Goal: Task Accomplishment & Management: Manage account settings

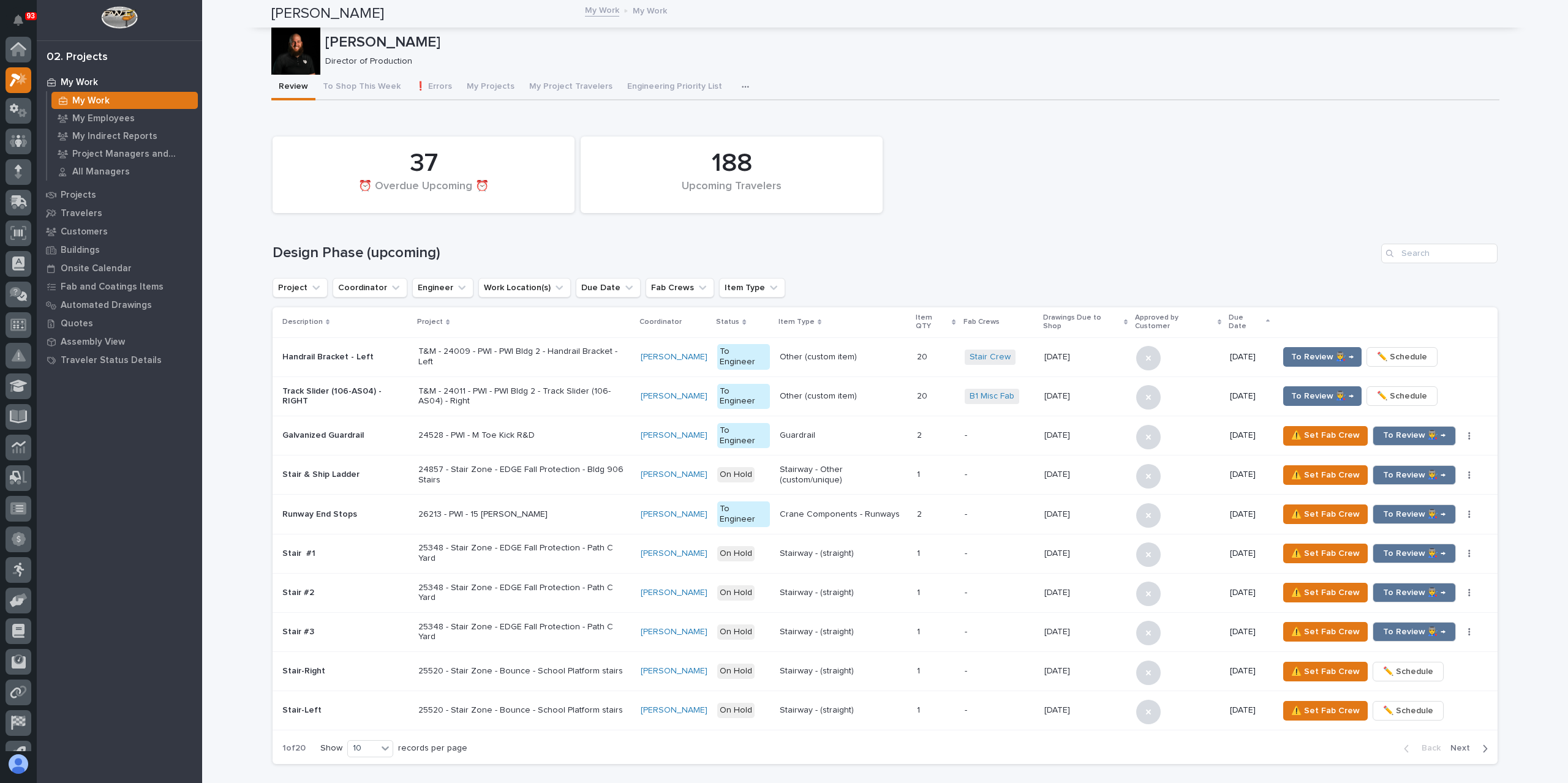
scroll to position [31, 0]
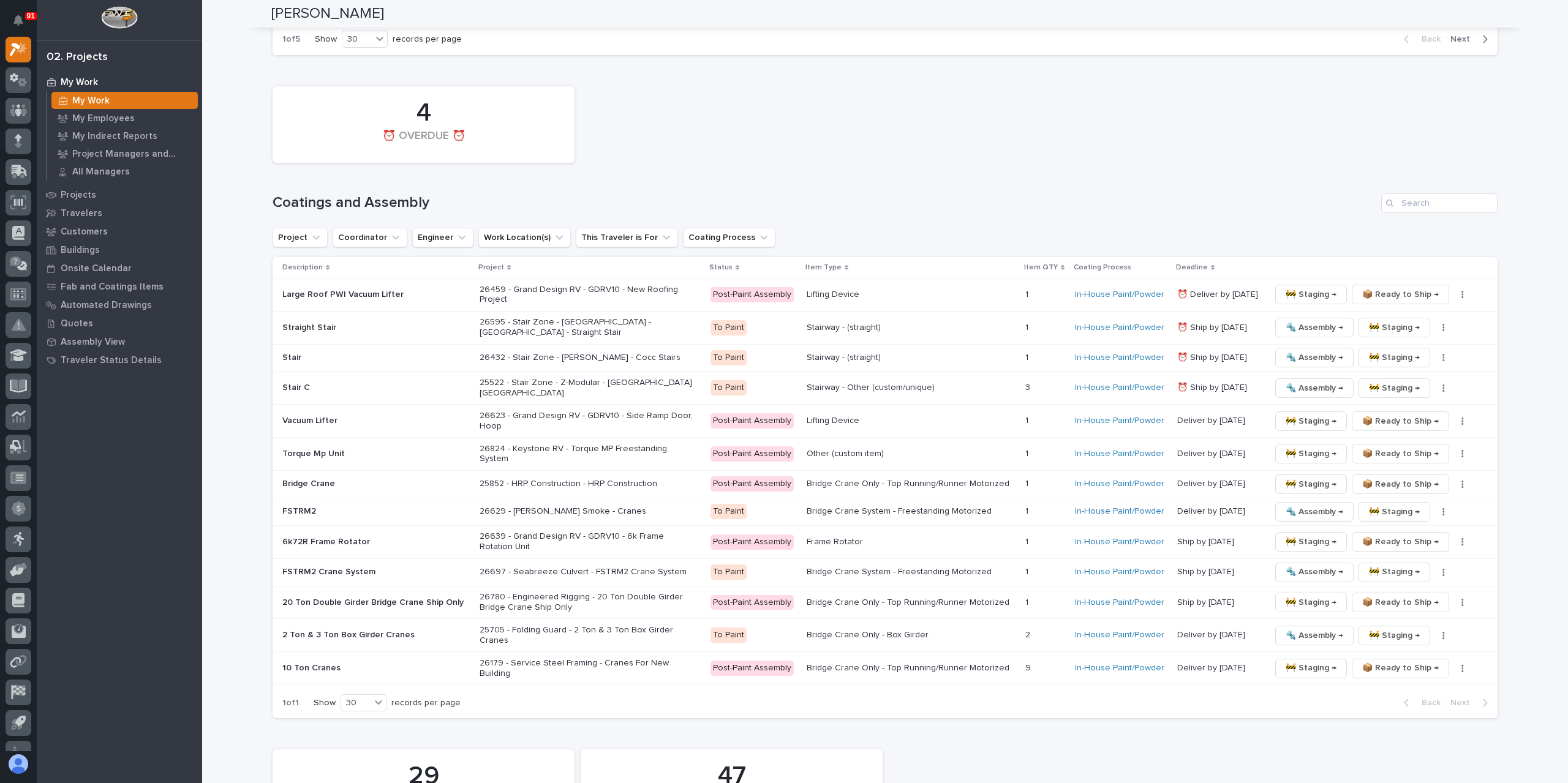
scroll to position [2817, 0]
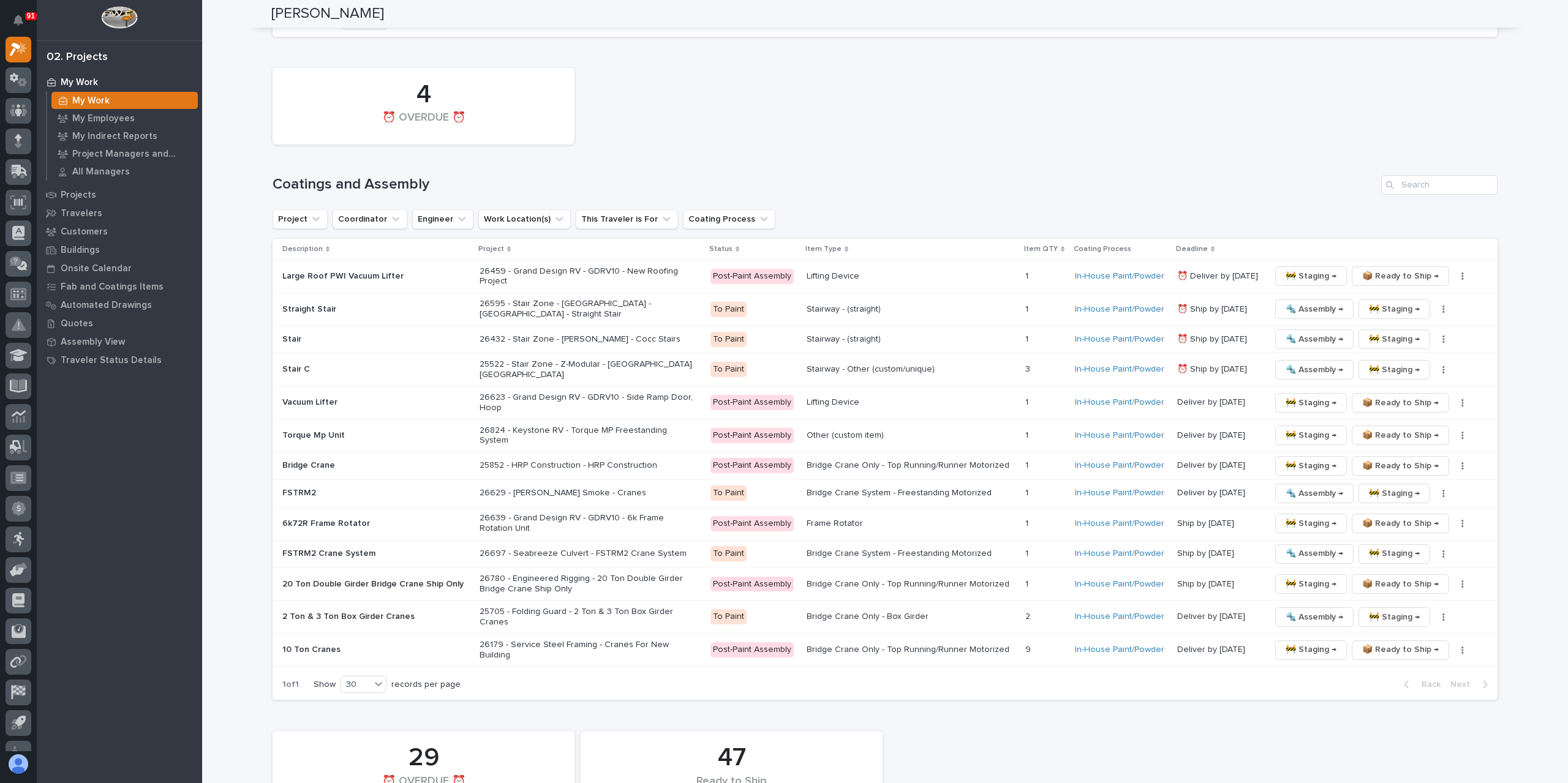
click at [310, 305] on p "Straight Stair" at bounding box center [376, 310] width 188 height 10
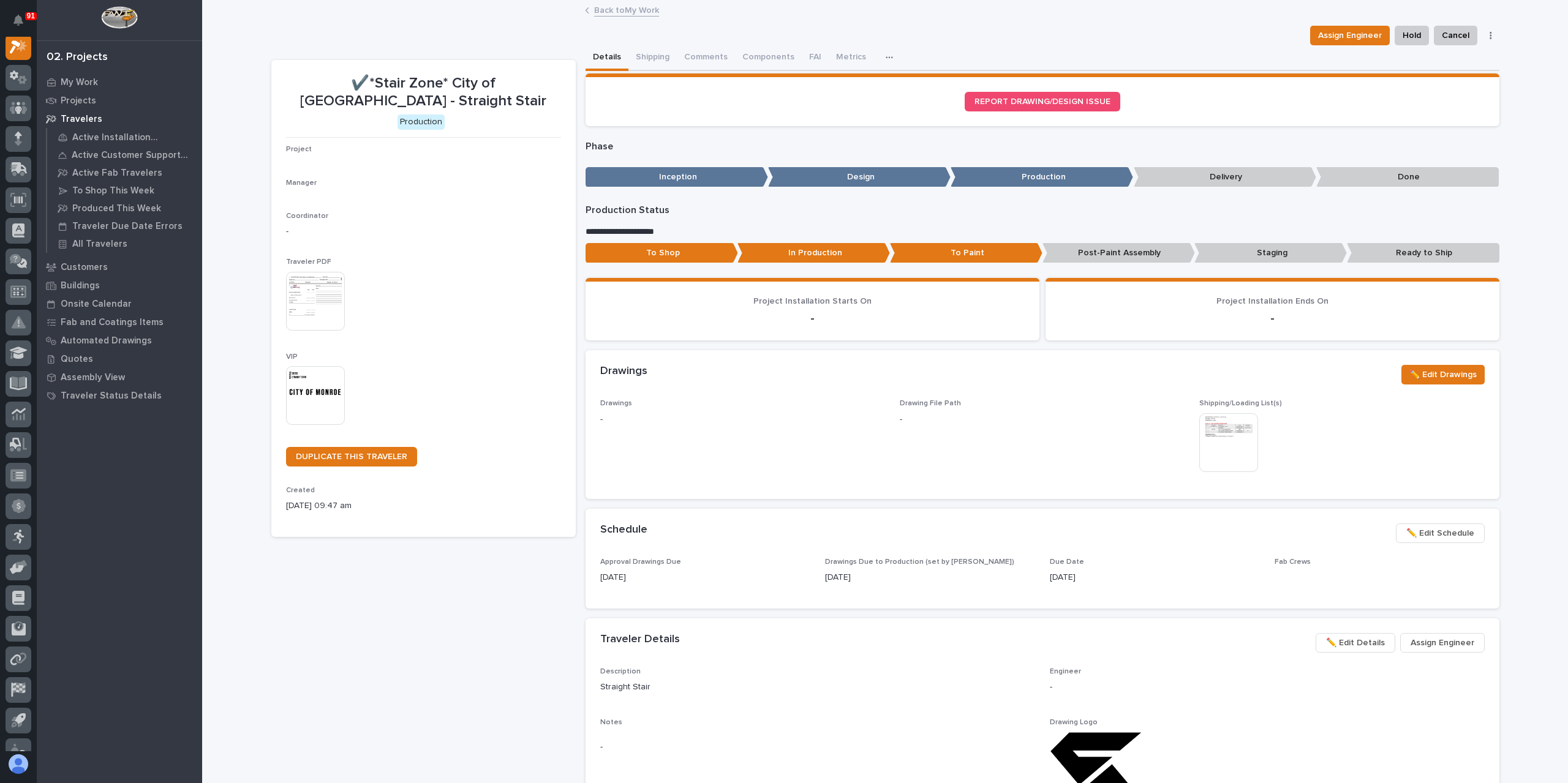
scroll to position [31, 0]
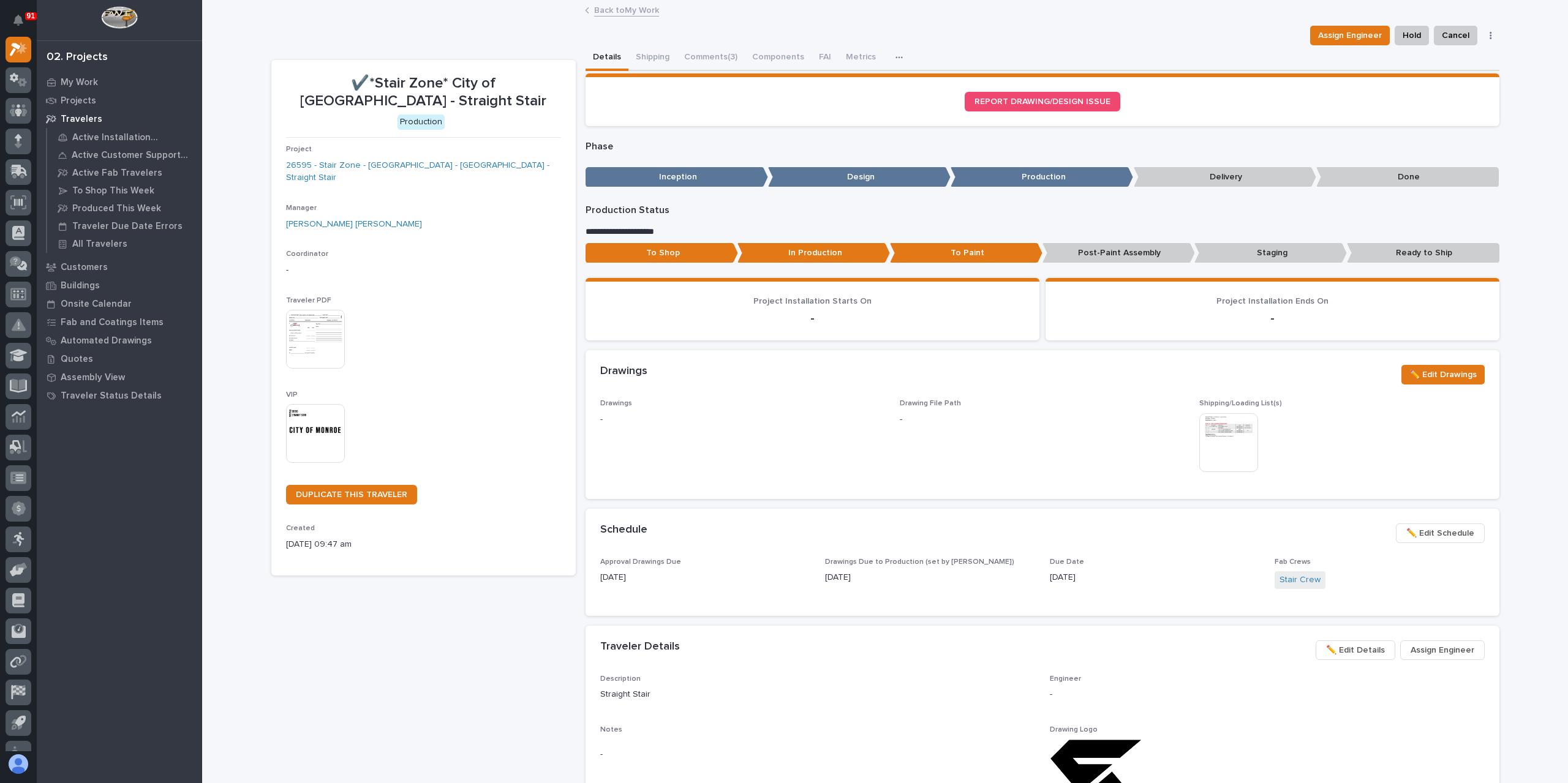
click at [811, 252] on p "In Production" at bounding box center [814, 253] width 153 height 20
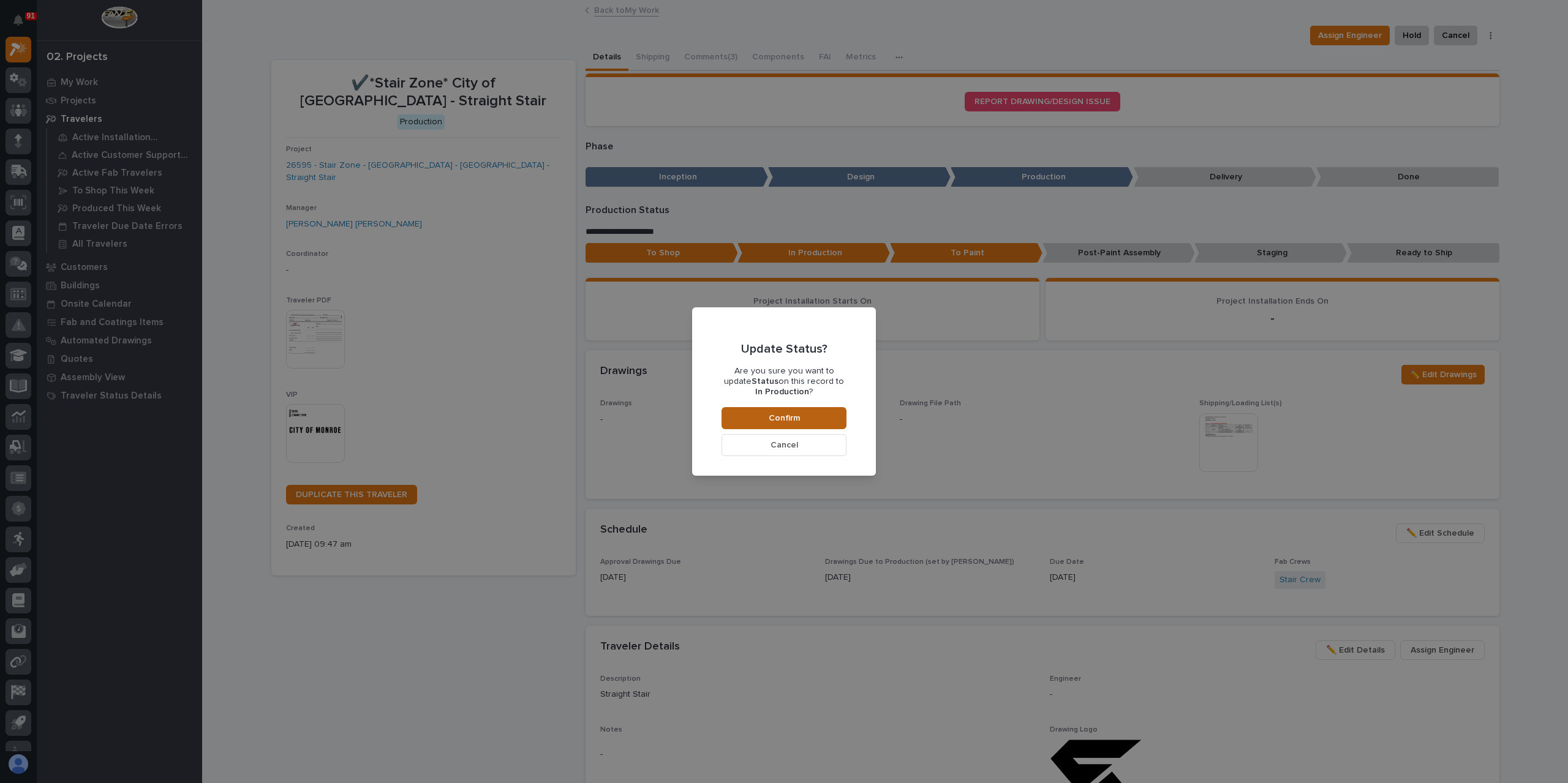
click at [798, 412] on button "Confirm" at bounding box center [784, 418] width 125 height 22
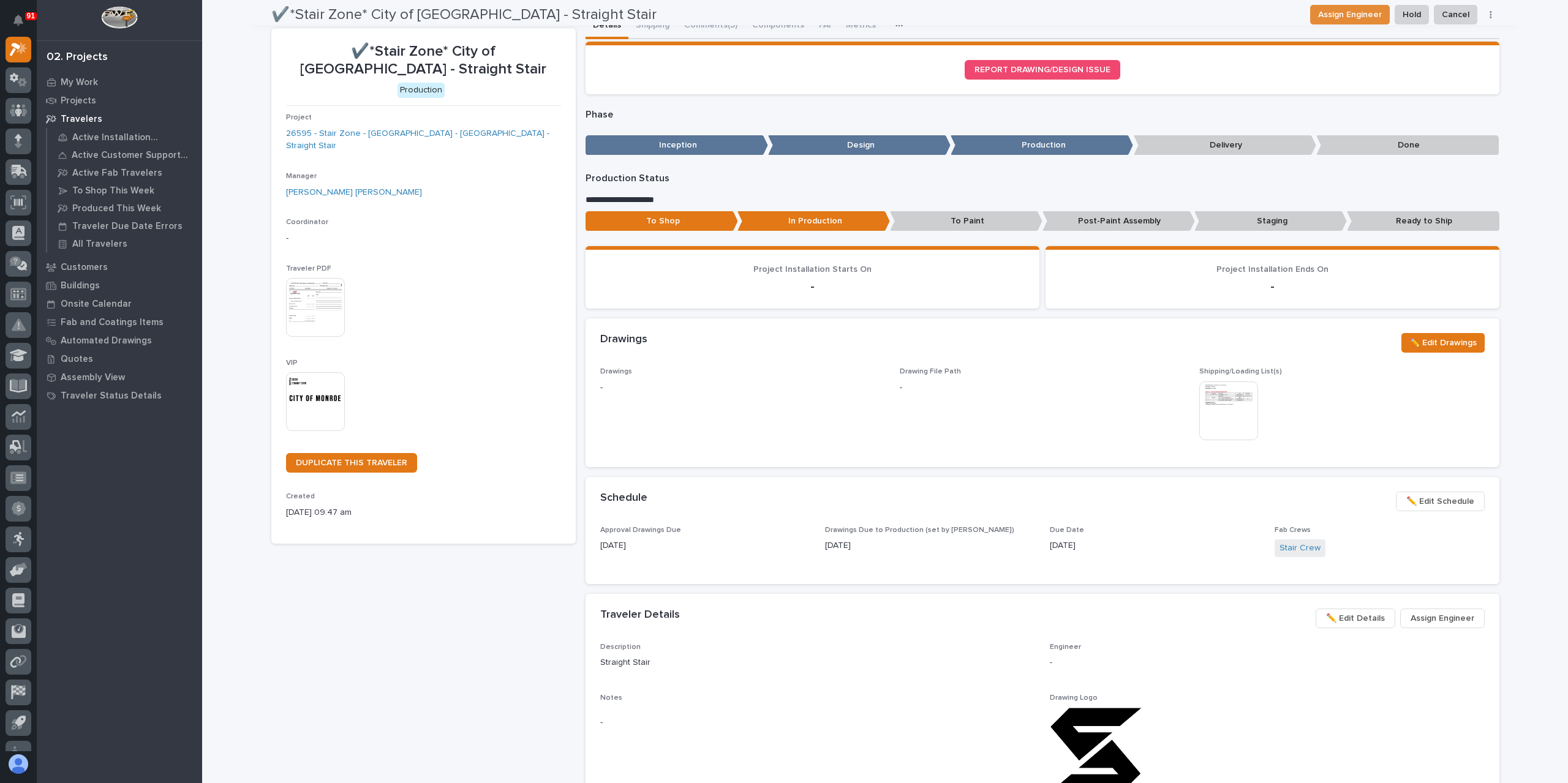
scroll to position [0, 0]
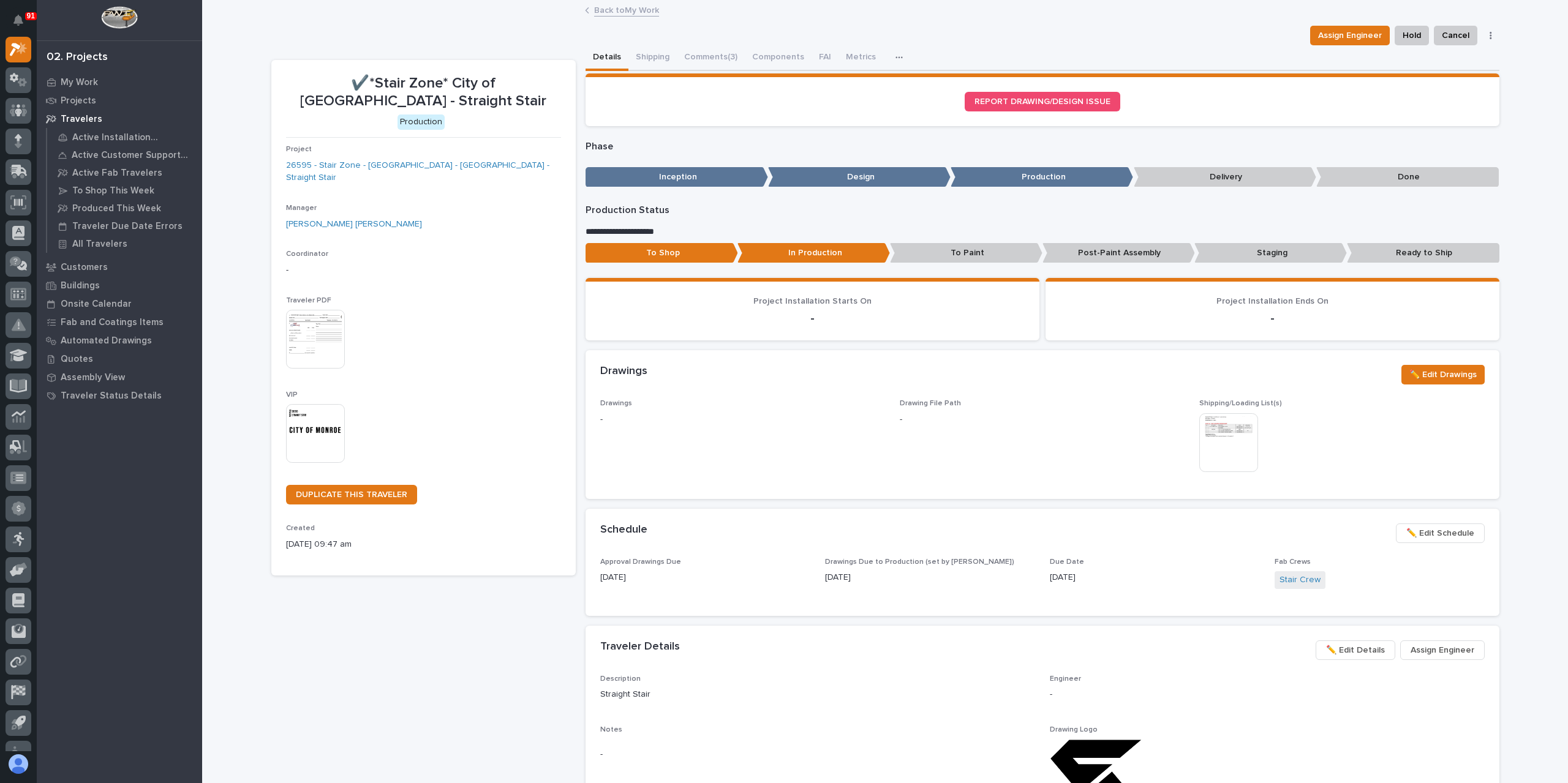
click at [618, 13] on link "Back to My Work" at bounding box center [626, 10] width 65 height 14
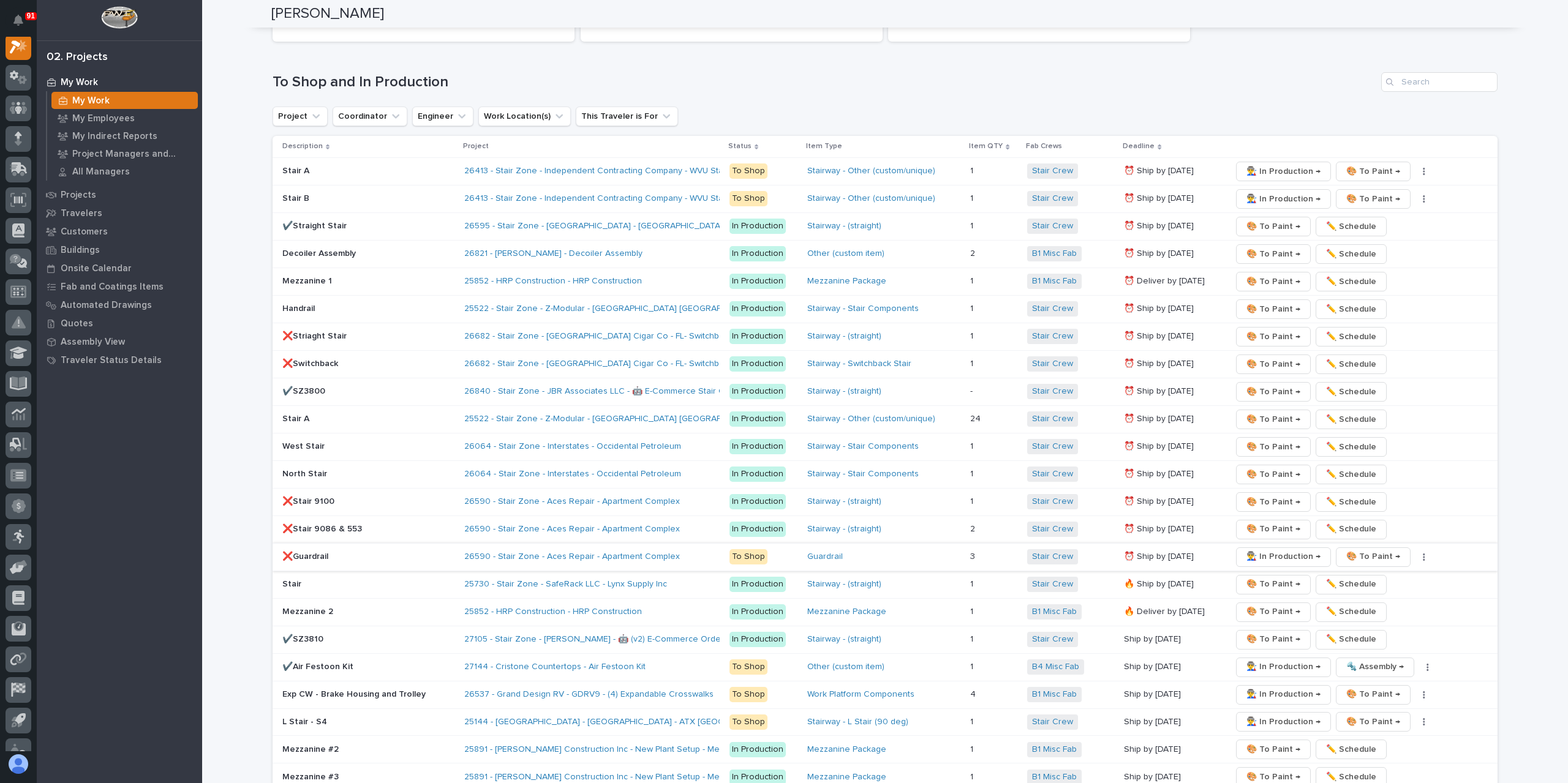
scroll to position [1776, 0]
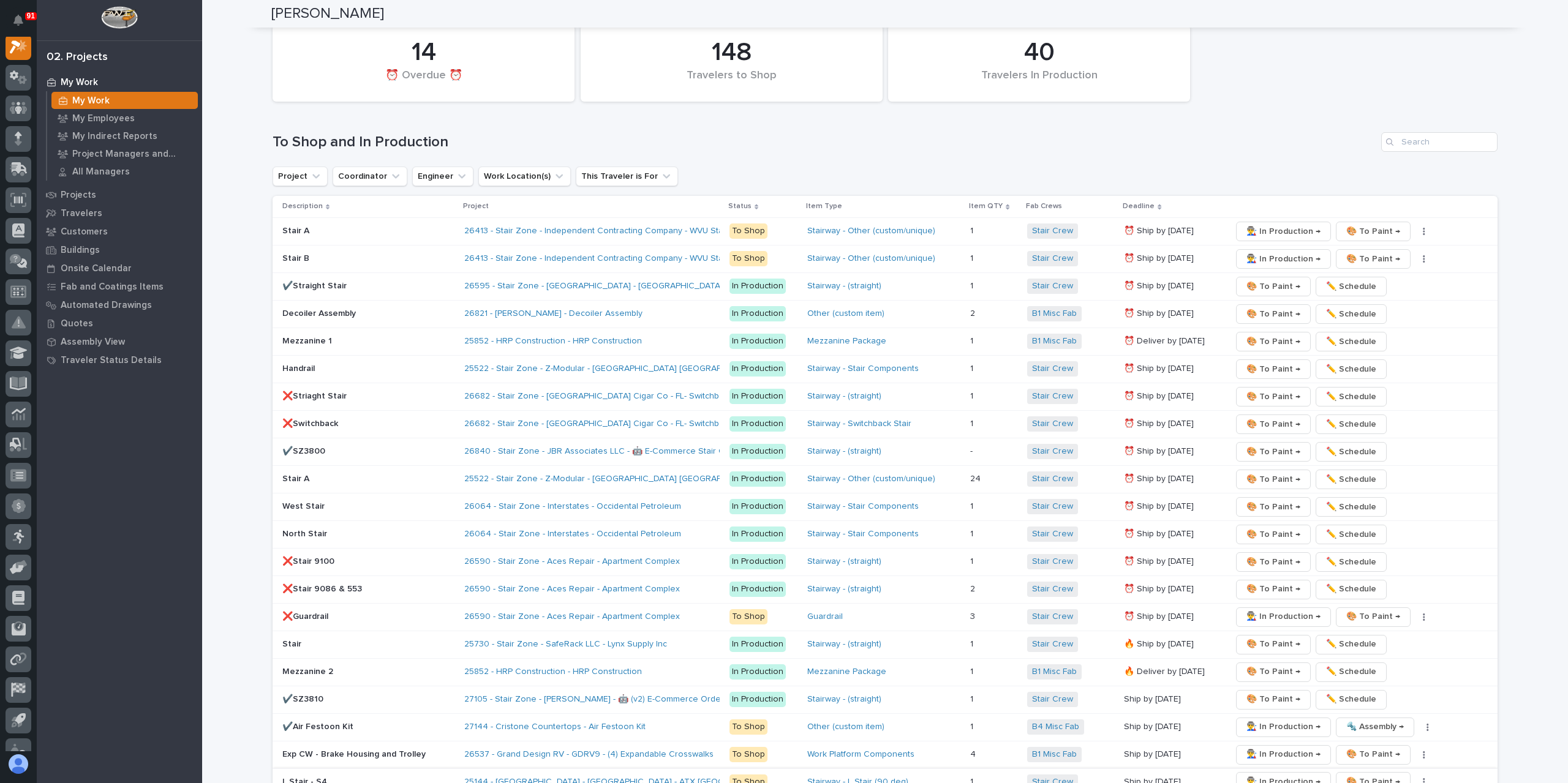
click at [1415, 778] on button "button" at bounding box center [1424, 782] width 17 height 8
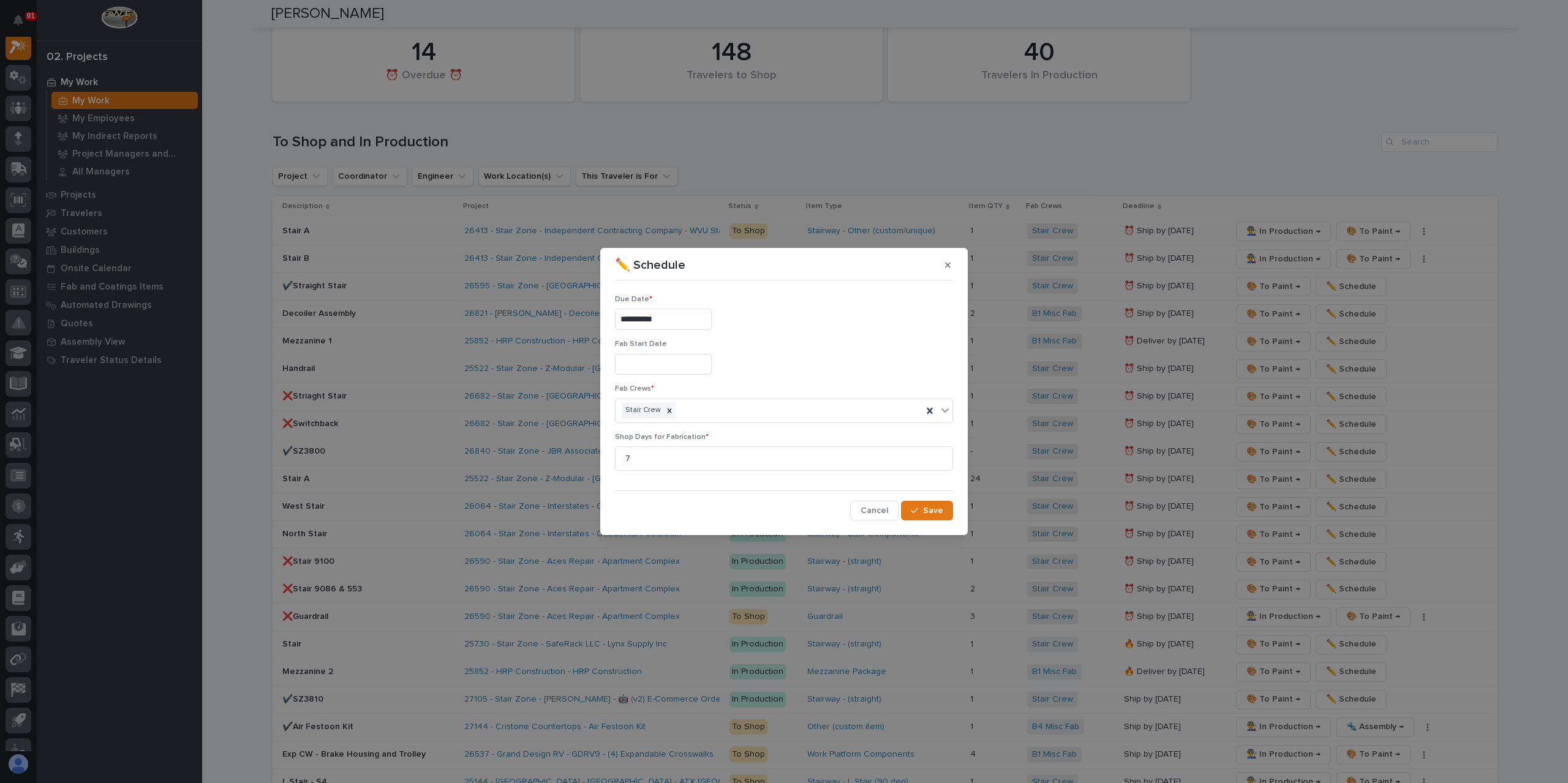
click at [699, 318] on input "**********" at bounding box center [663, 319] width 97 height 22
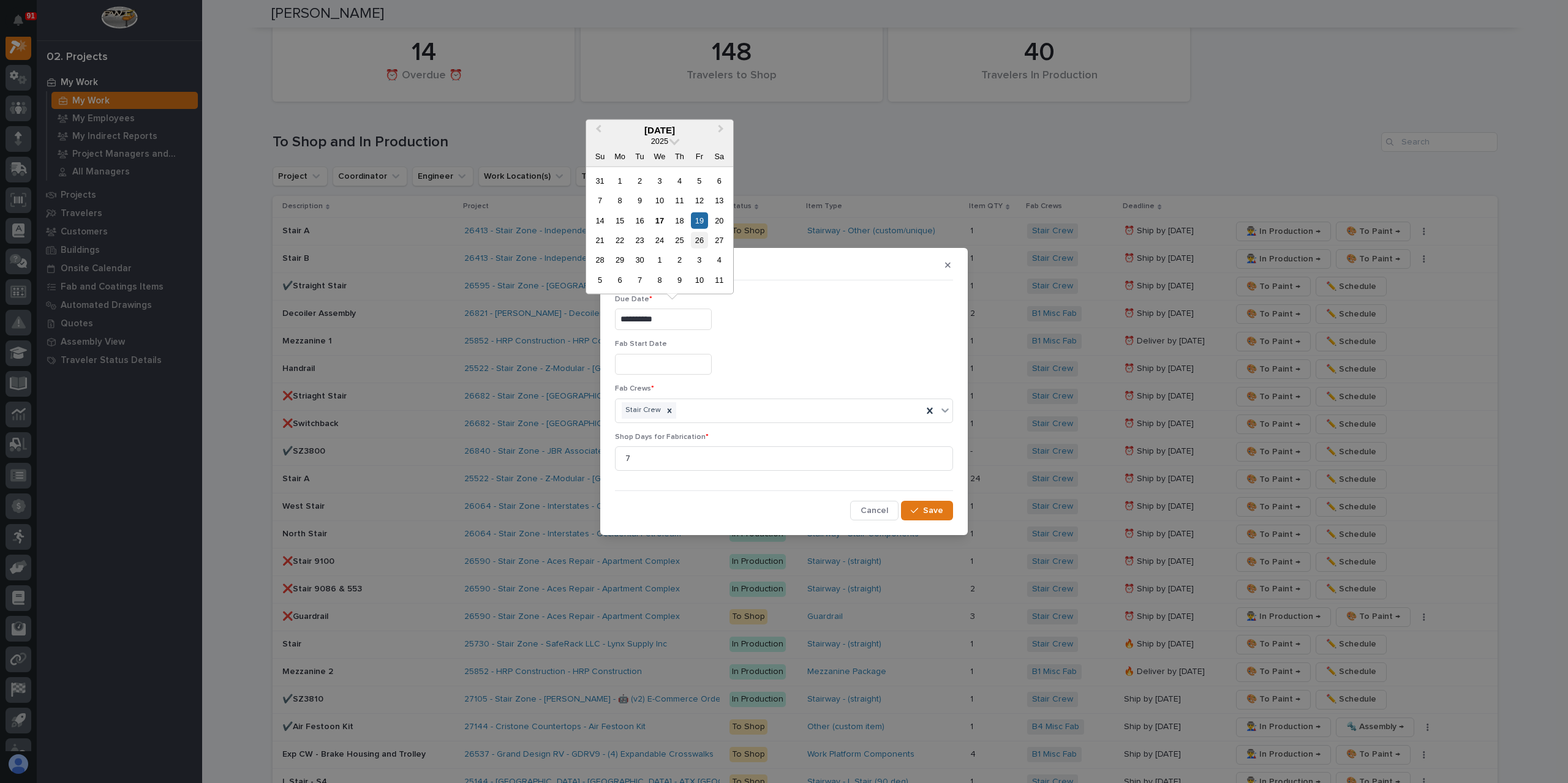
click at [693, 243] on div "26" at bounding box center [699, 241] width 17 height 17
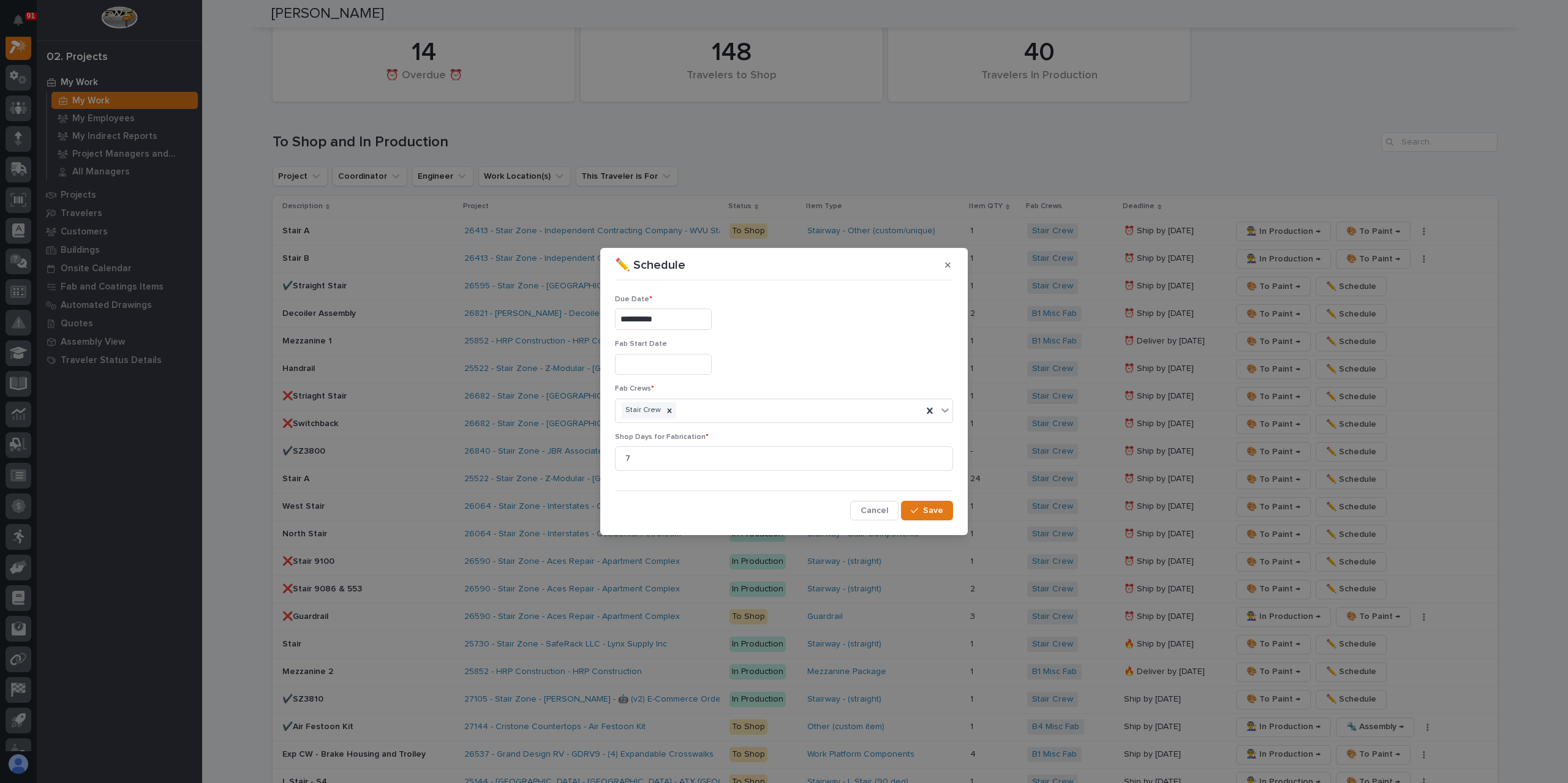
type input "**********"
click at [934, 513] on span "Save" at bounding box center [933, 511] width 20 height 11
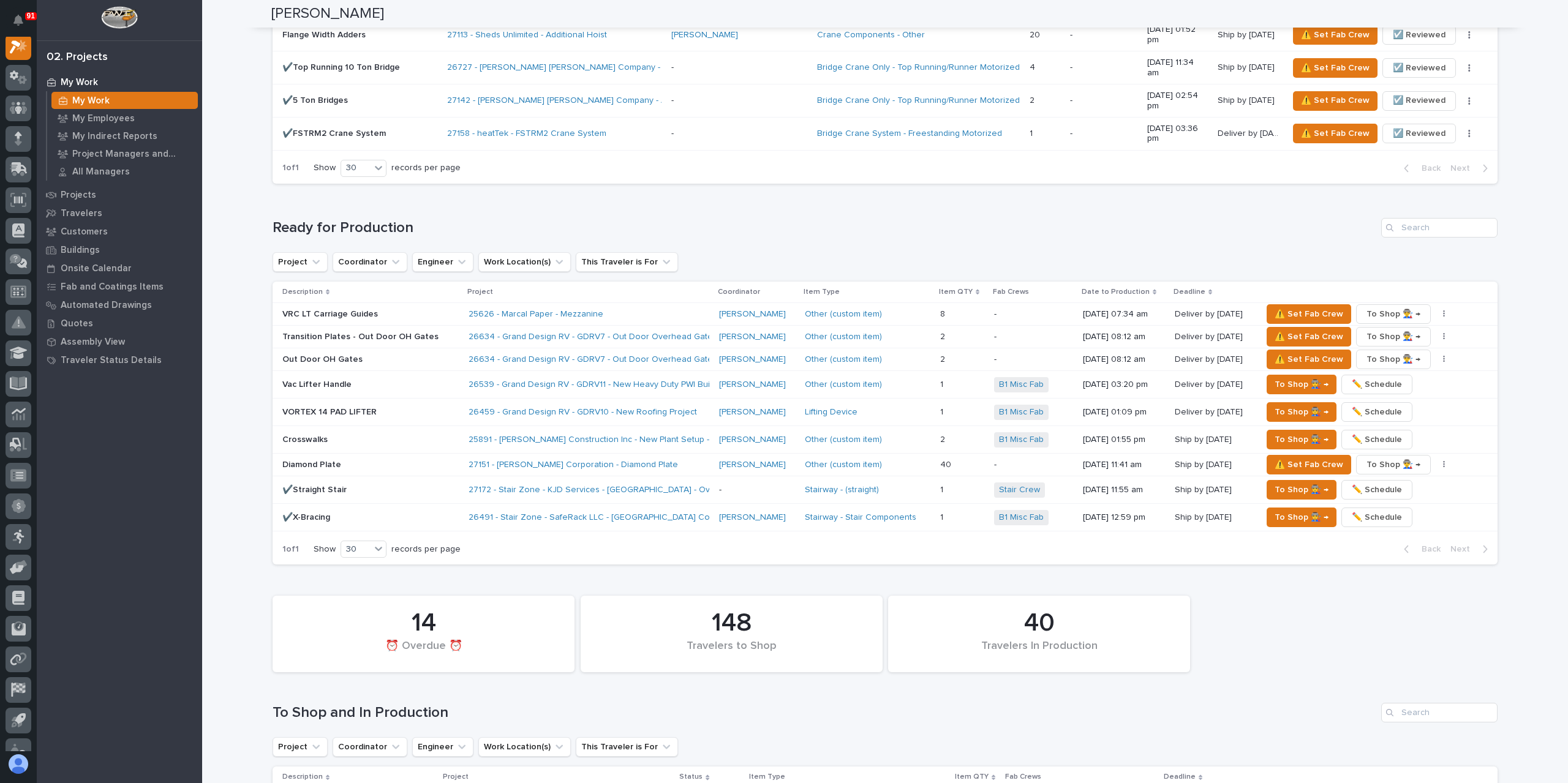
scroll to position [1116, 0]
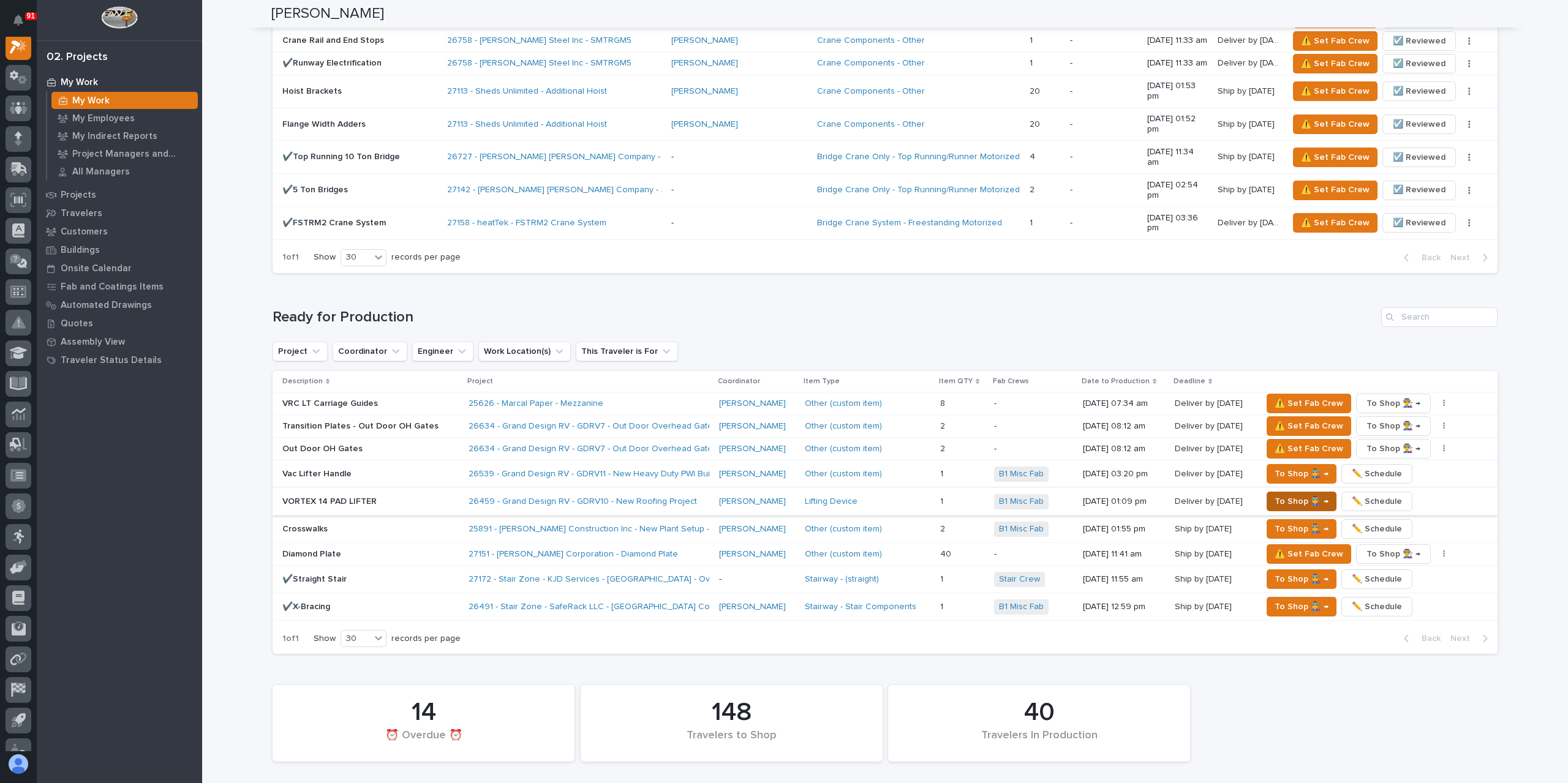
click at [1279, 494] on span "To Shop 👨‍🏭 →" at bounding box center [1301, 501] width 54 height 15
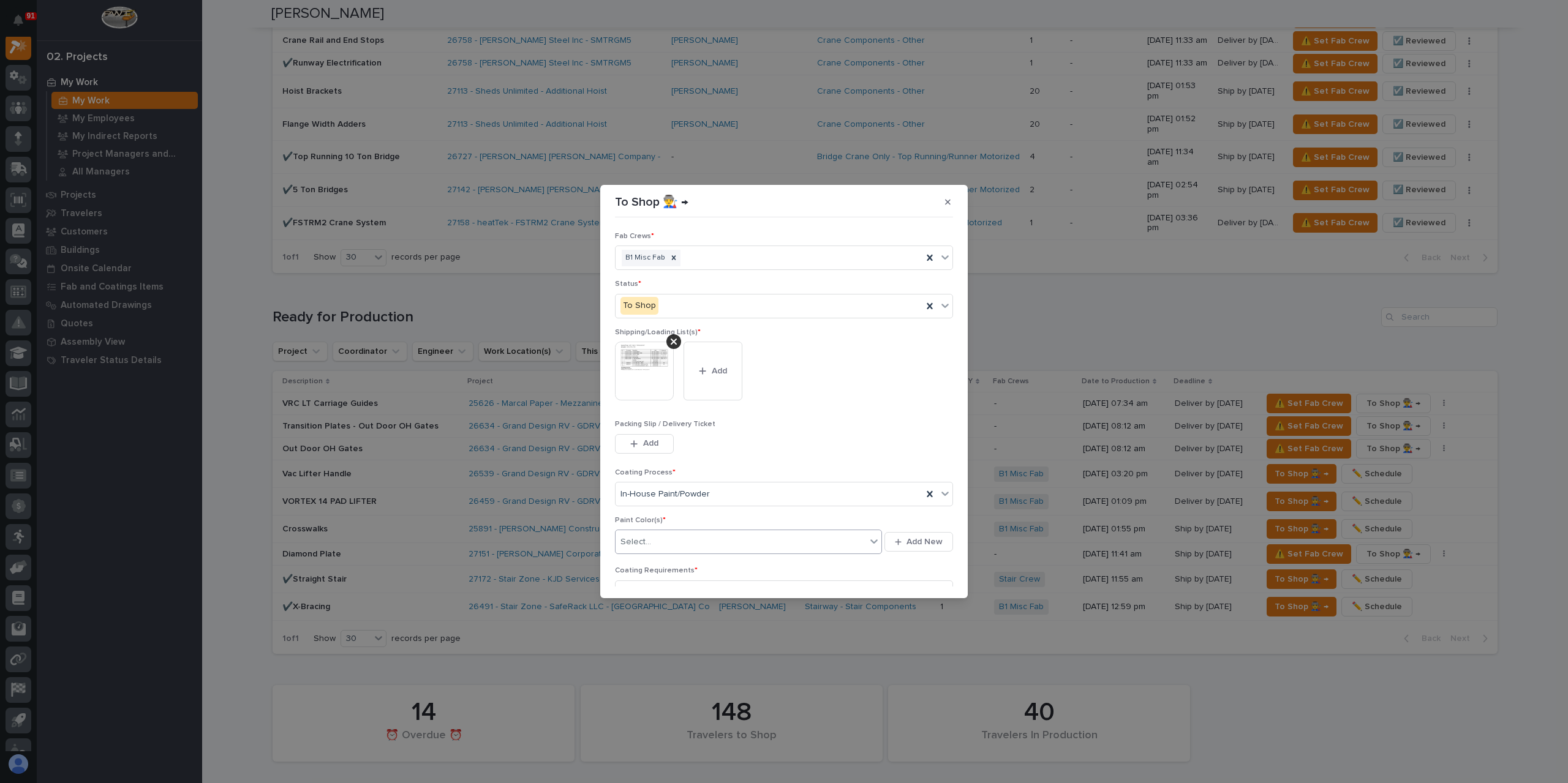
click at [662, 545] on div "Select..." at bounding box center [740, 542] width 250 height 20
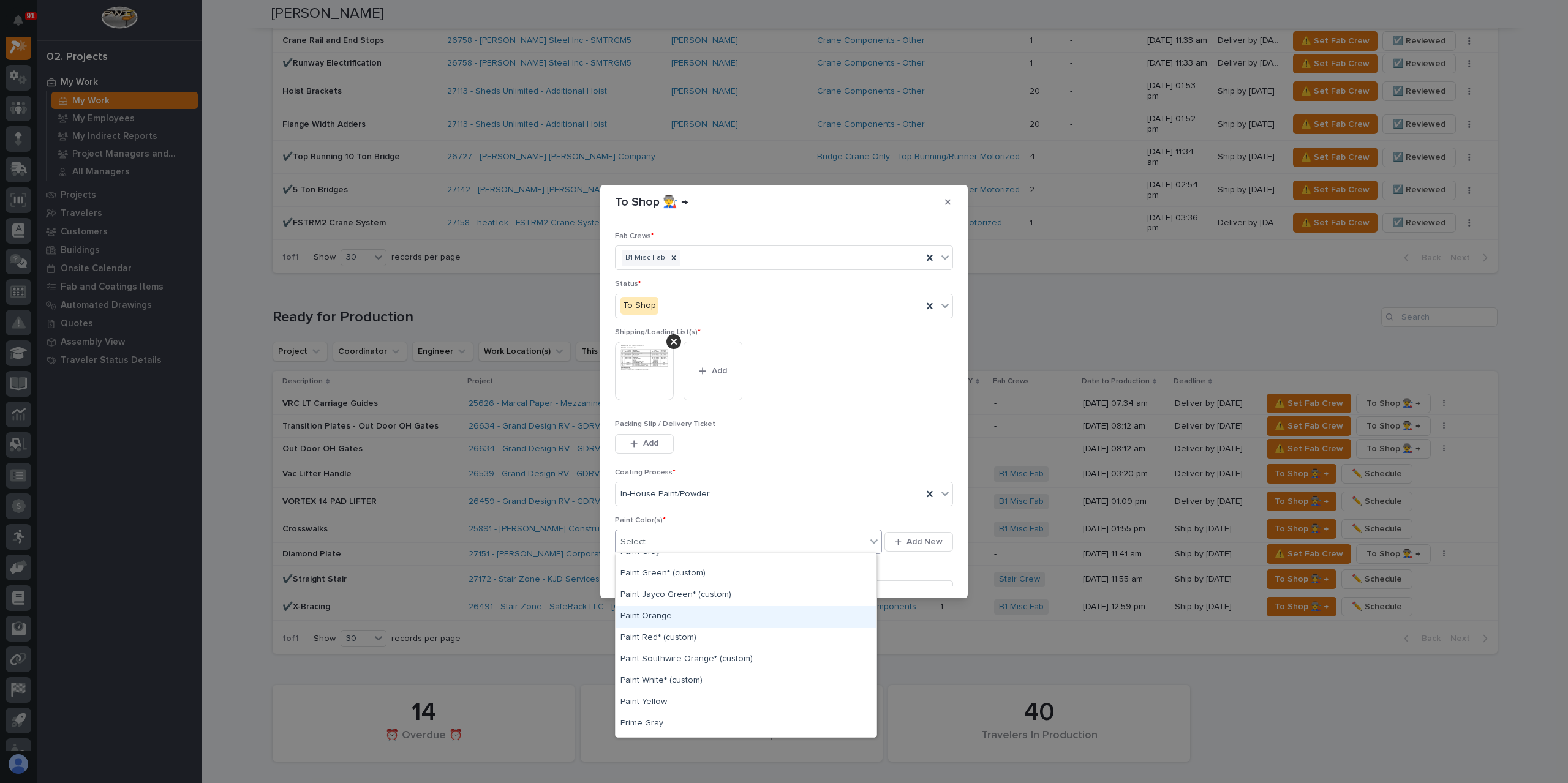
scroll to position [306, 0]
click at [667, 683] on div "Paint Yellow" at bounding box center [746, 687] width 261 height 22
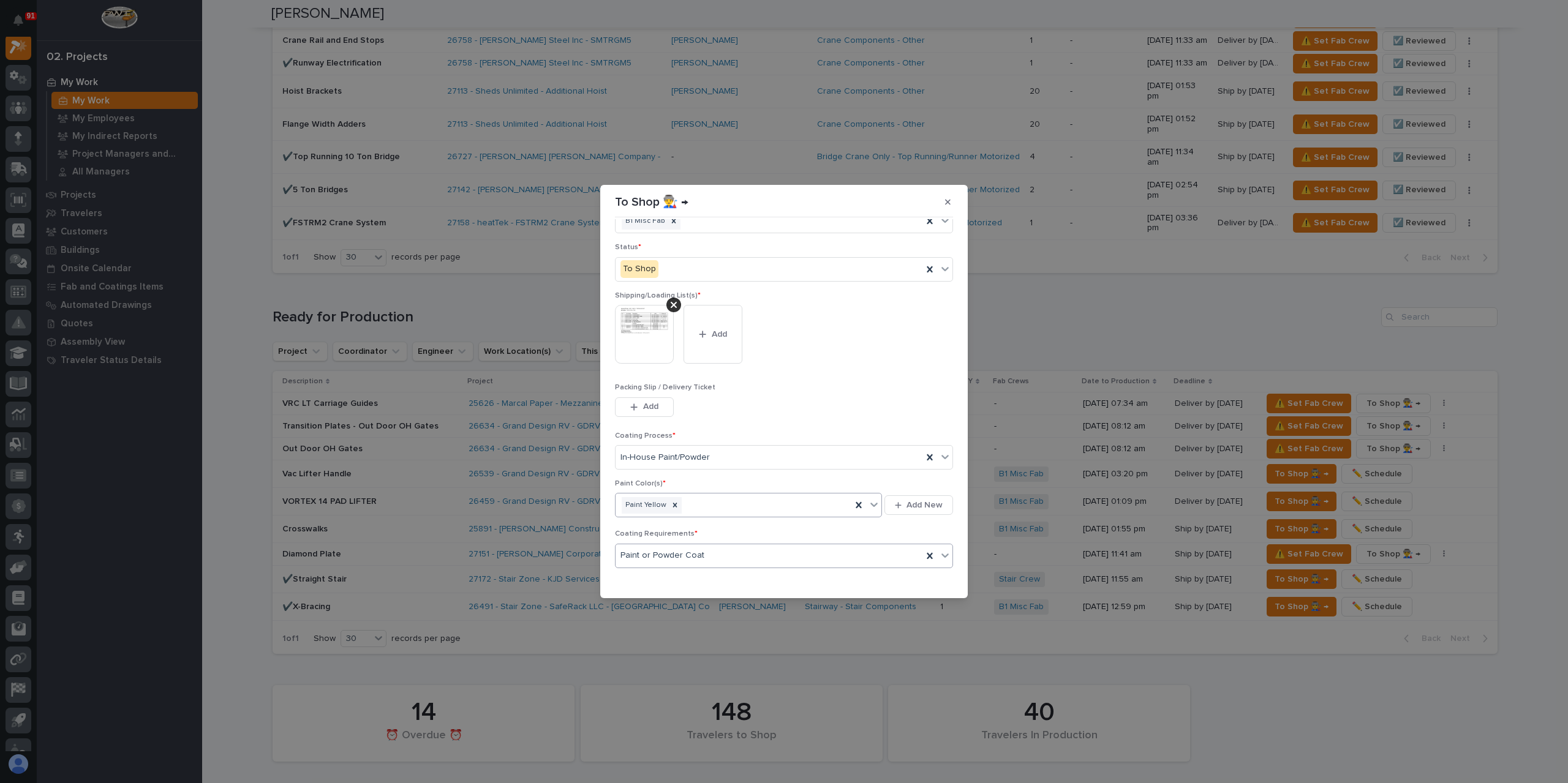
scroll to position [66, 0]
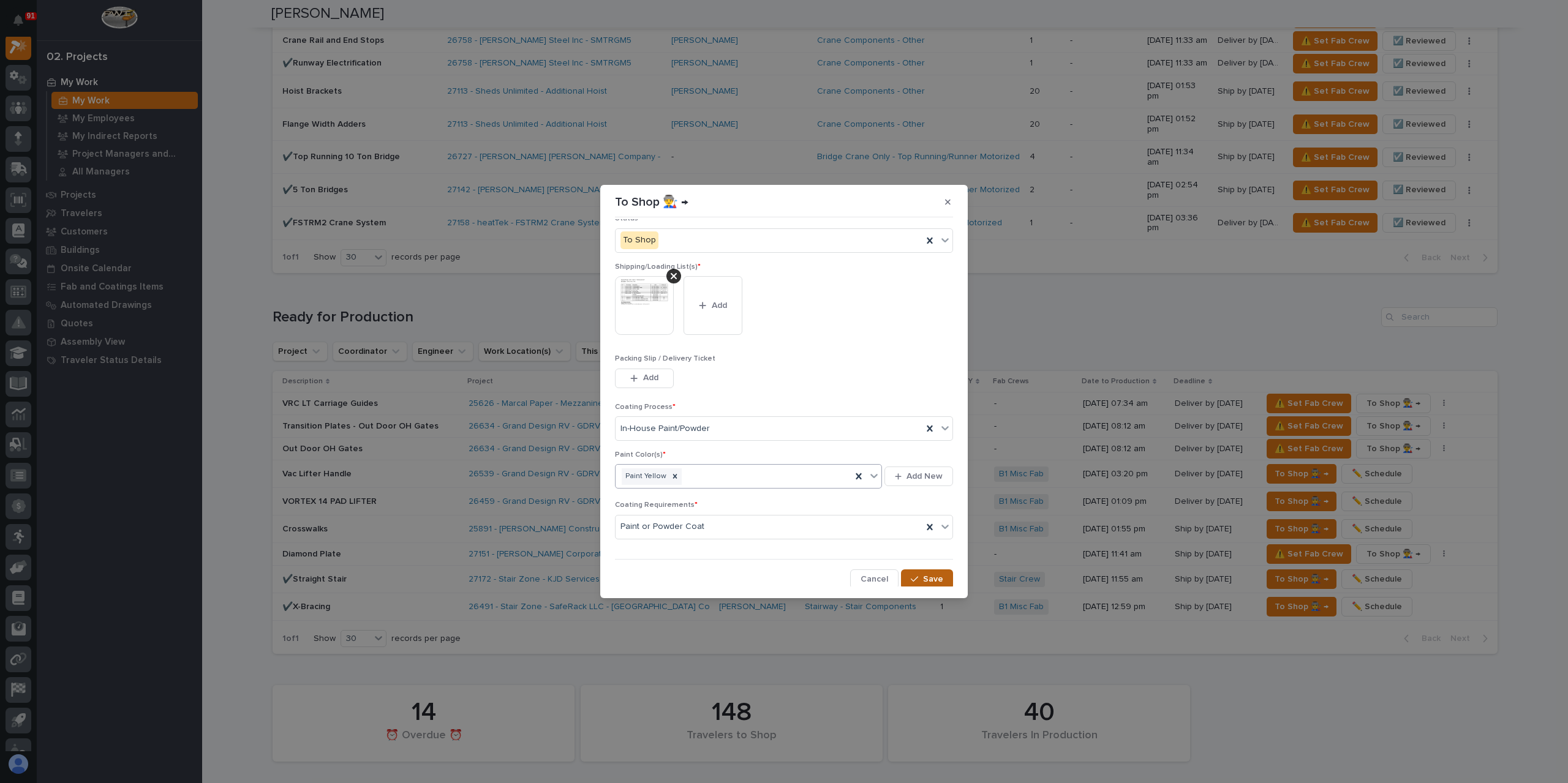
click at [915, 579] on div "button" at bounding box center [917, 579] width 13 height 8
